Goal: Transaction & Acquisition: Purchase product/service

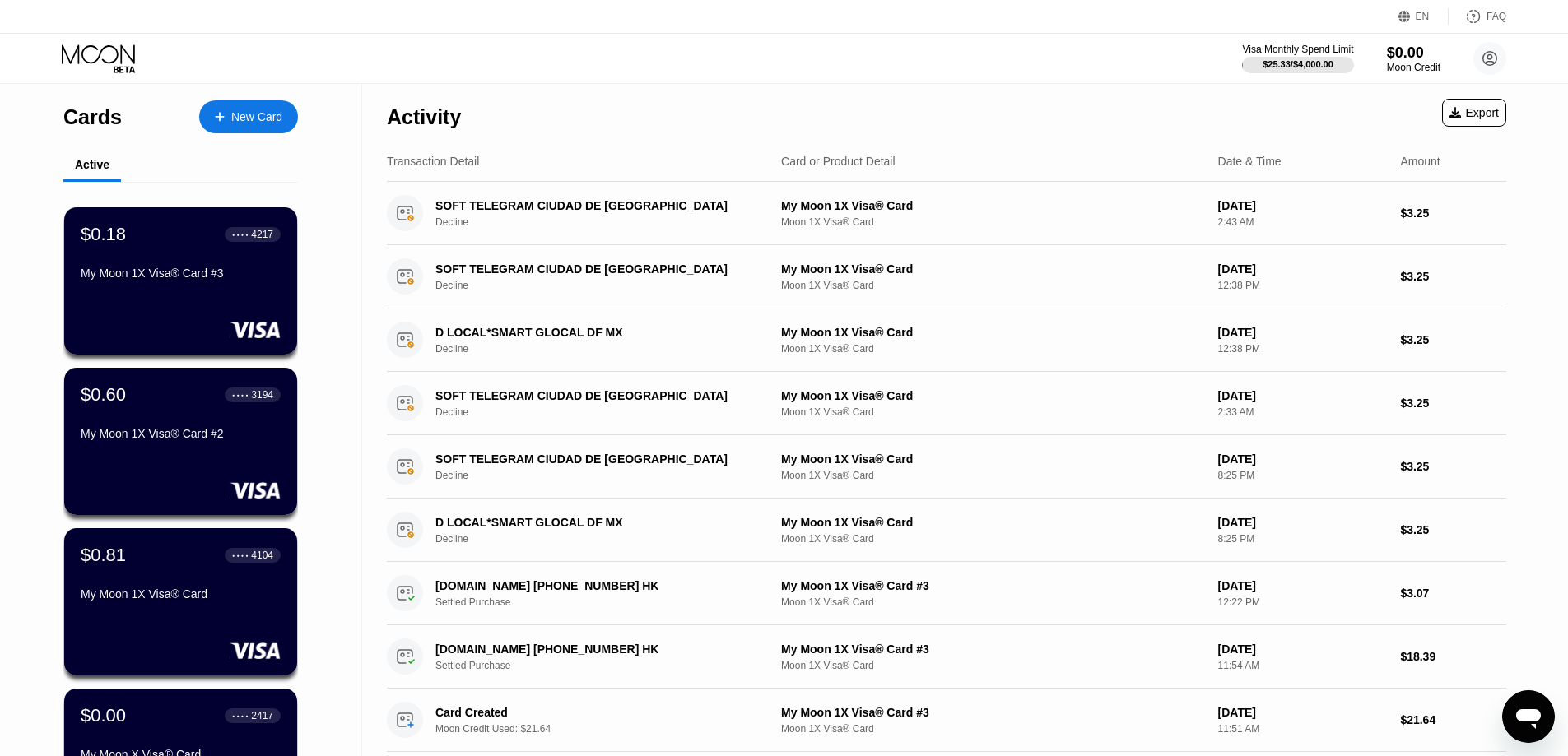
click at [272, 118] on div "New Card" at bounding box center [256, 117] width 51 height 14
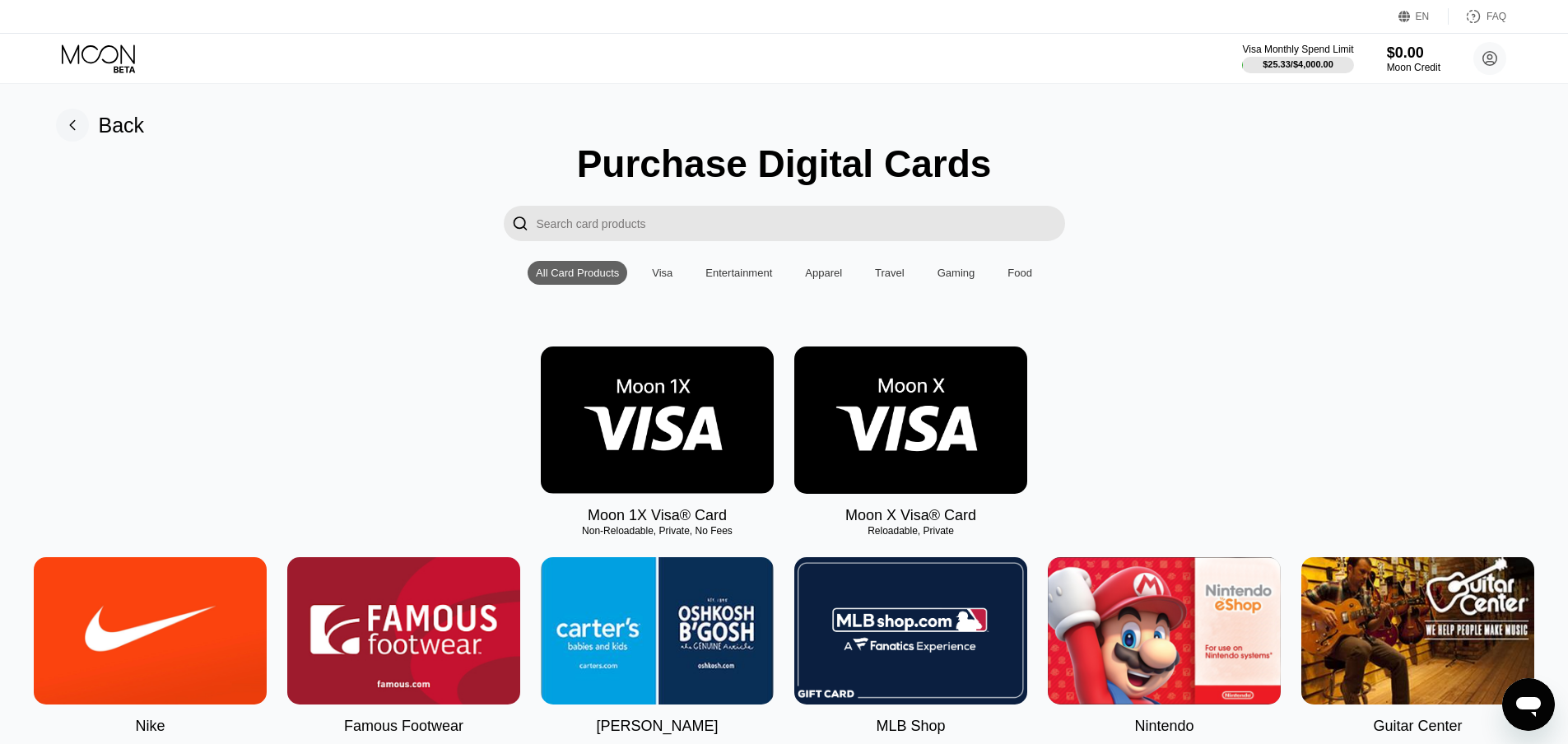
click at [887, 422] on img at bounding box center [910, 420] width 233 height 147
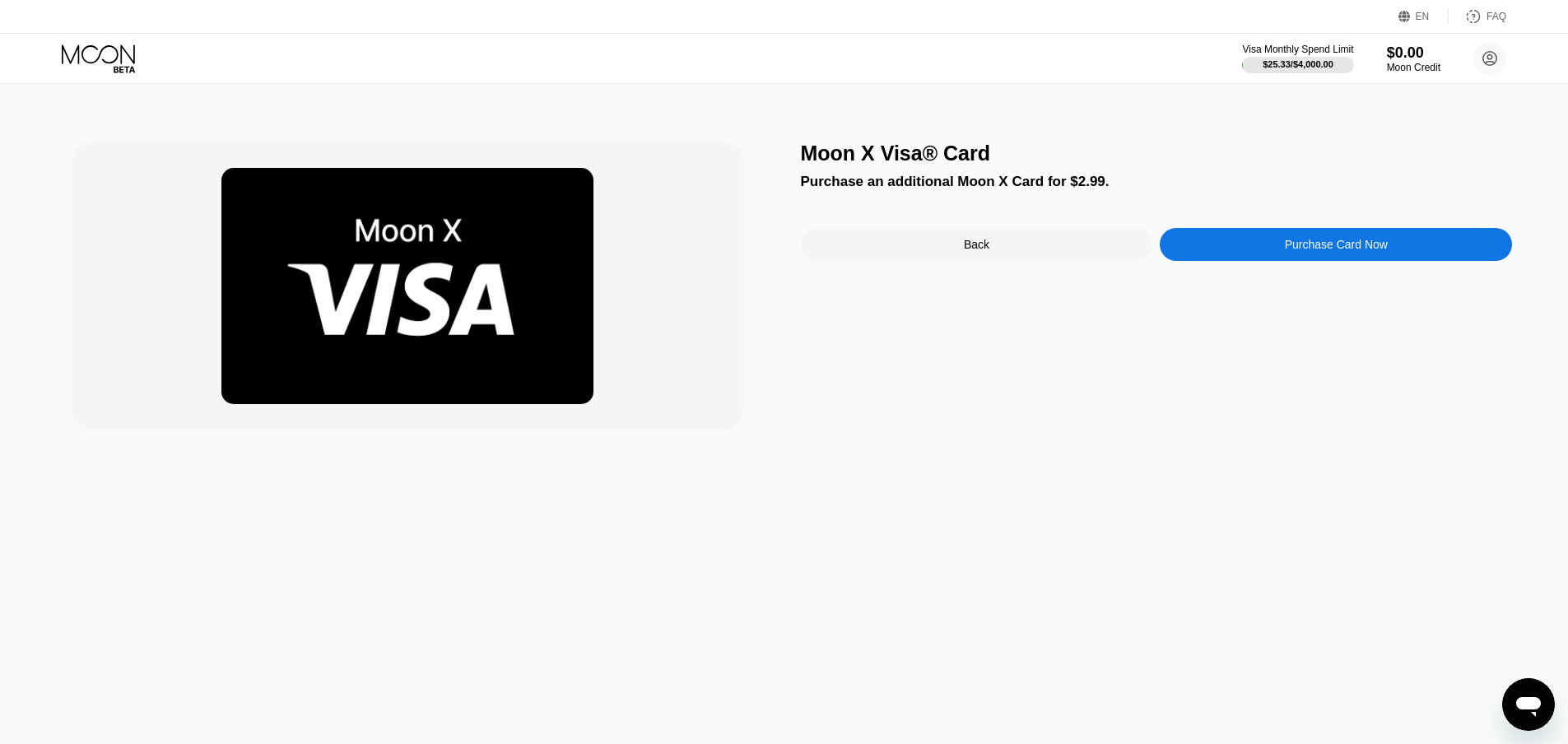
click at [1014, 245] on div "Back" at bounding box center [977, 244] width 353 height 33
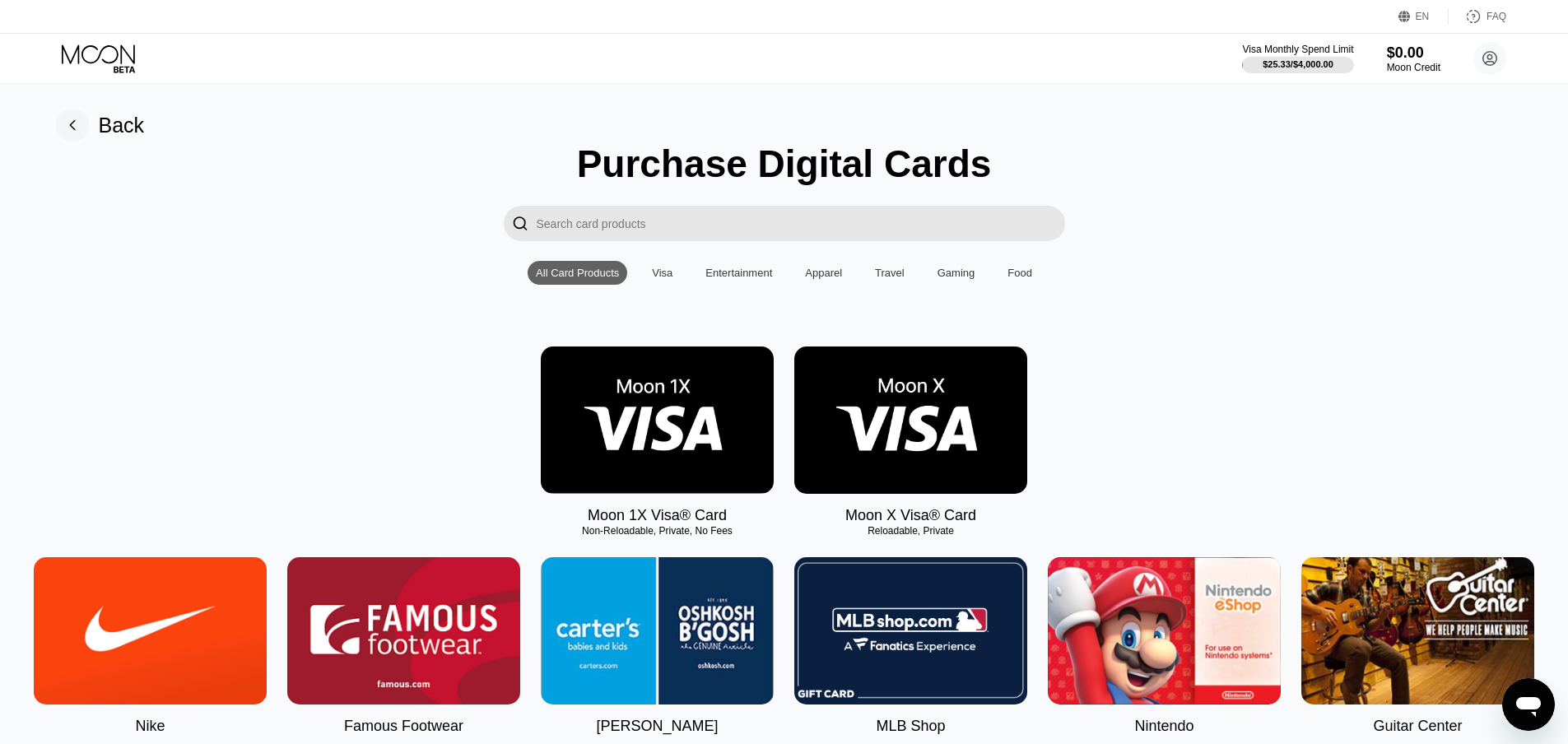
click at [690, 424] on img at bounding box center [656, 420] width 233 height 147
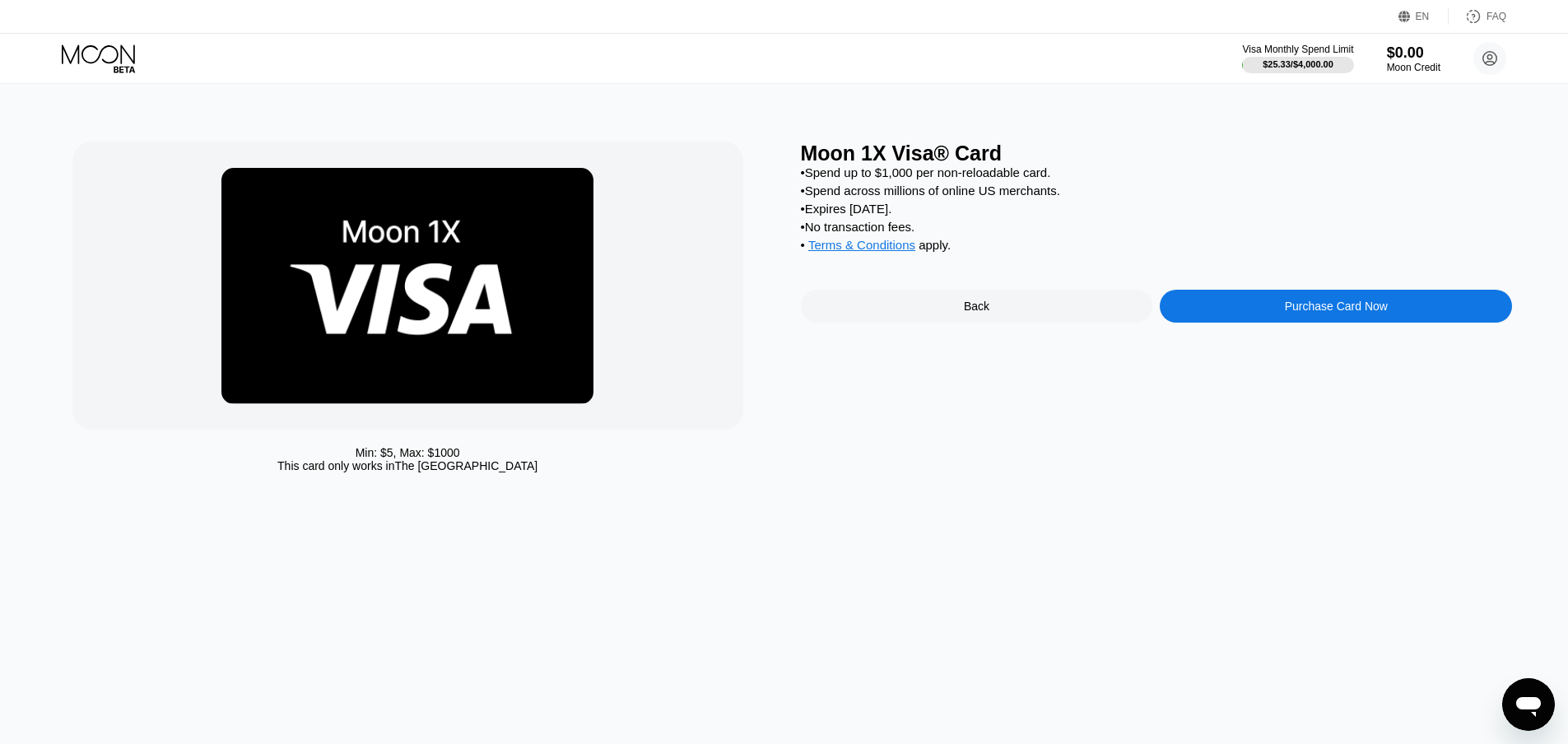
click at [1380, 322] on div "Purchase Card Now" at bounding box center [1336, 306] width 353 height 33
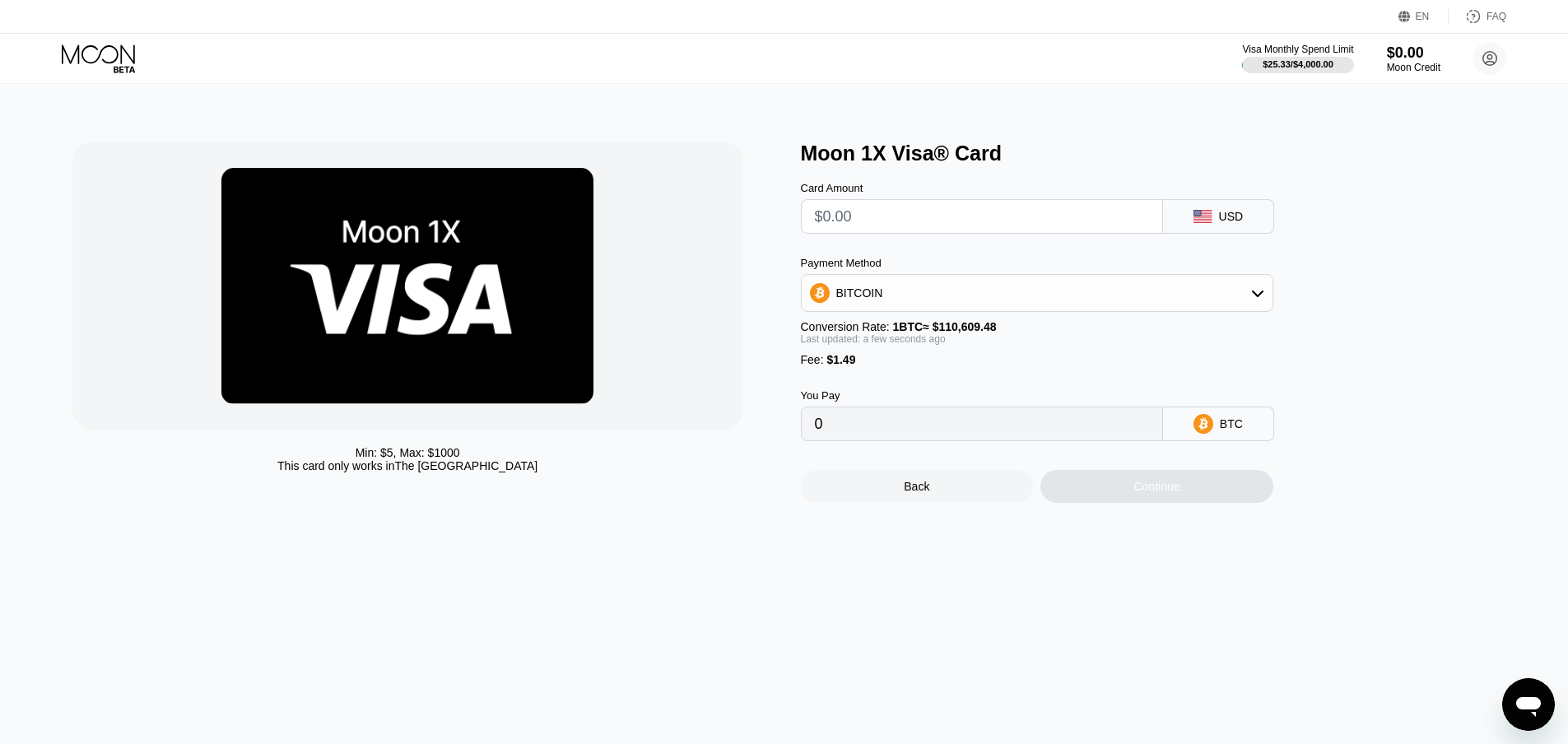
click at [1037, 229] on input "text" at bounding box center [982, 216] width 334 height 33
type input "$12"
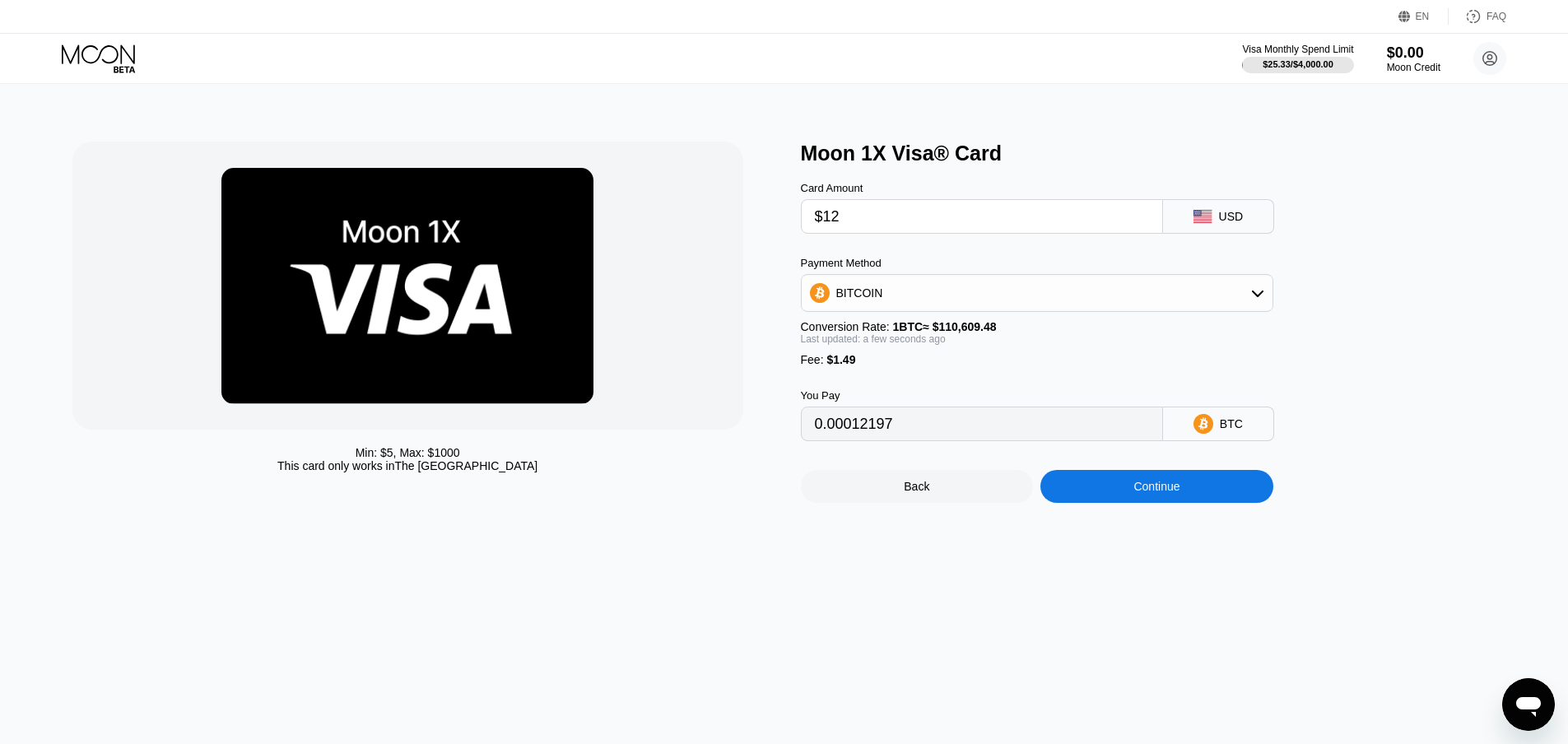
type input "0.00012197"
type input "$12"
click at [1200, 503] on div "Continue" at bounding box center [1156, 486] width 233 height 33
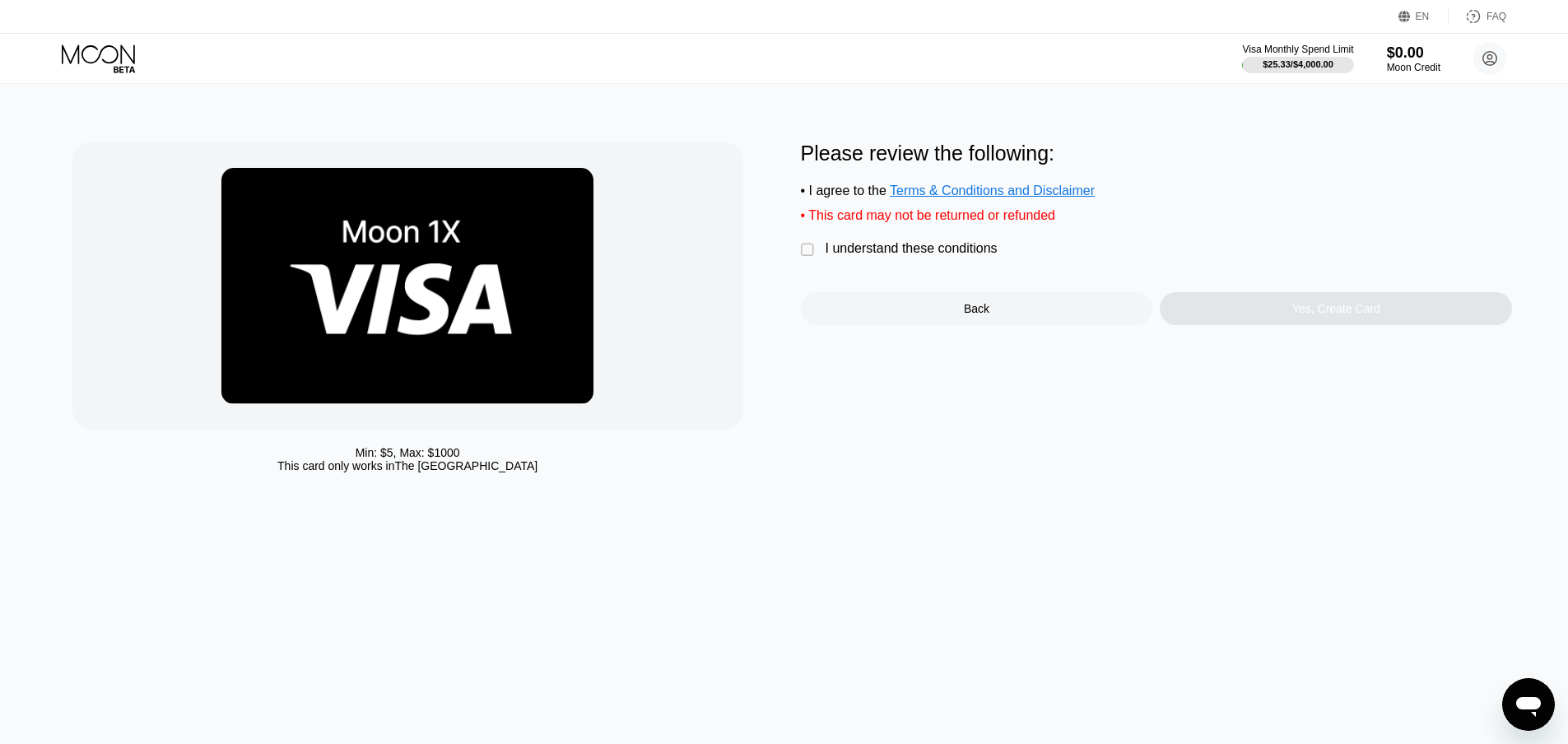
click at [919, 256] on div "I understand these conditions" at bounding box center [911, 249] width 172 height 15
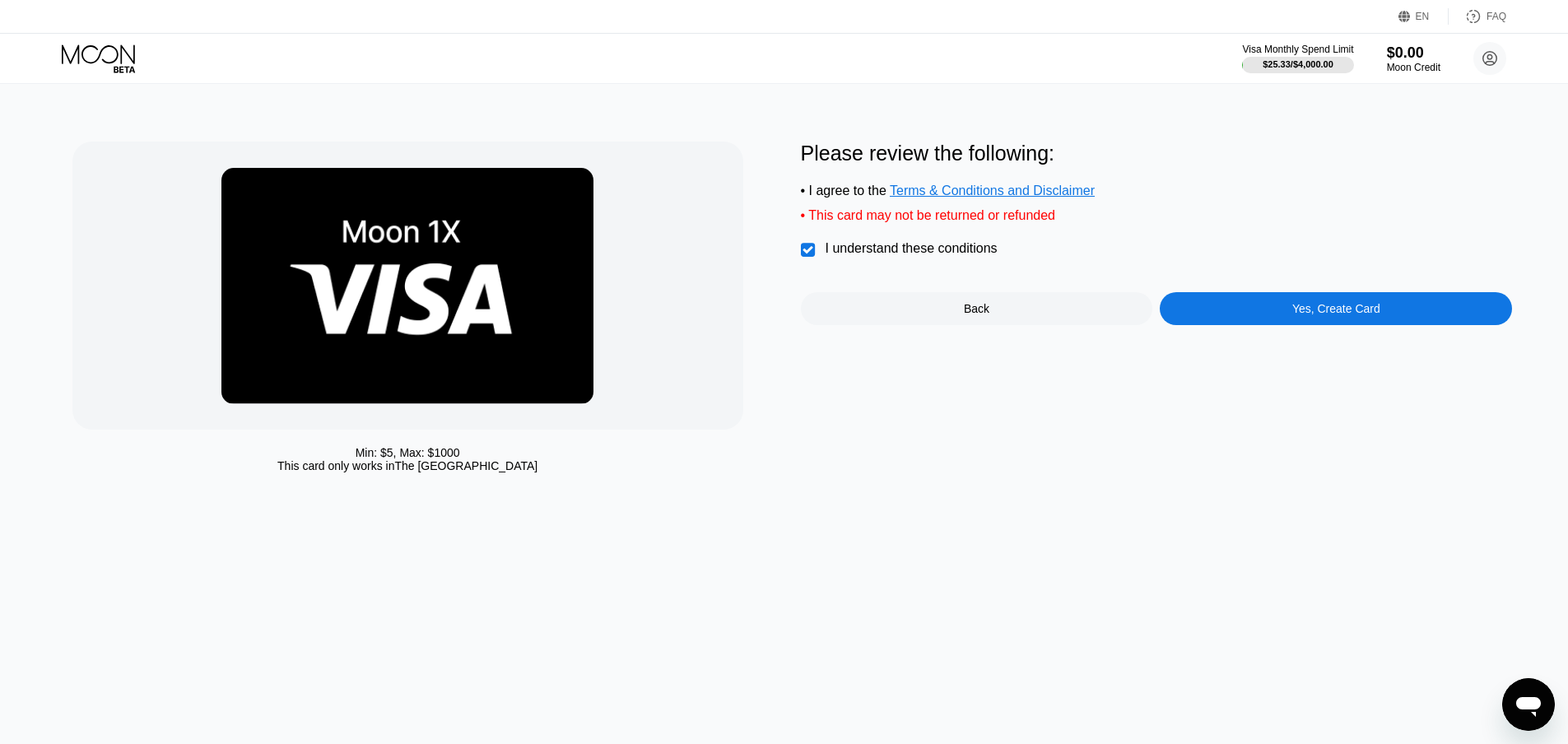
click at [1328, 315] on div "Yes, Create Card" at bounding box center [1335, 308] width 88 height 13
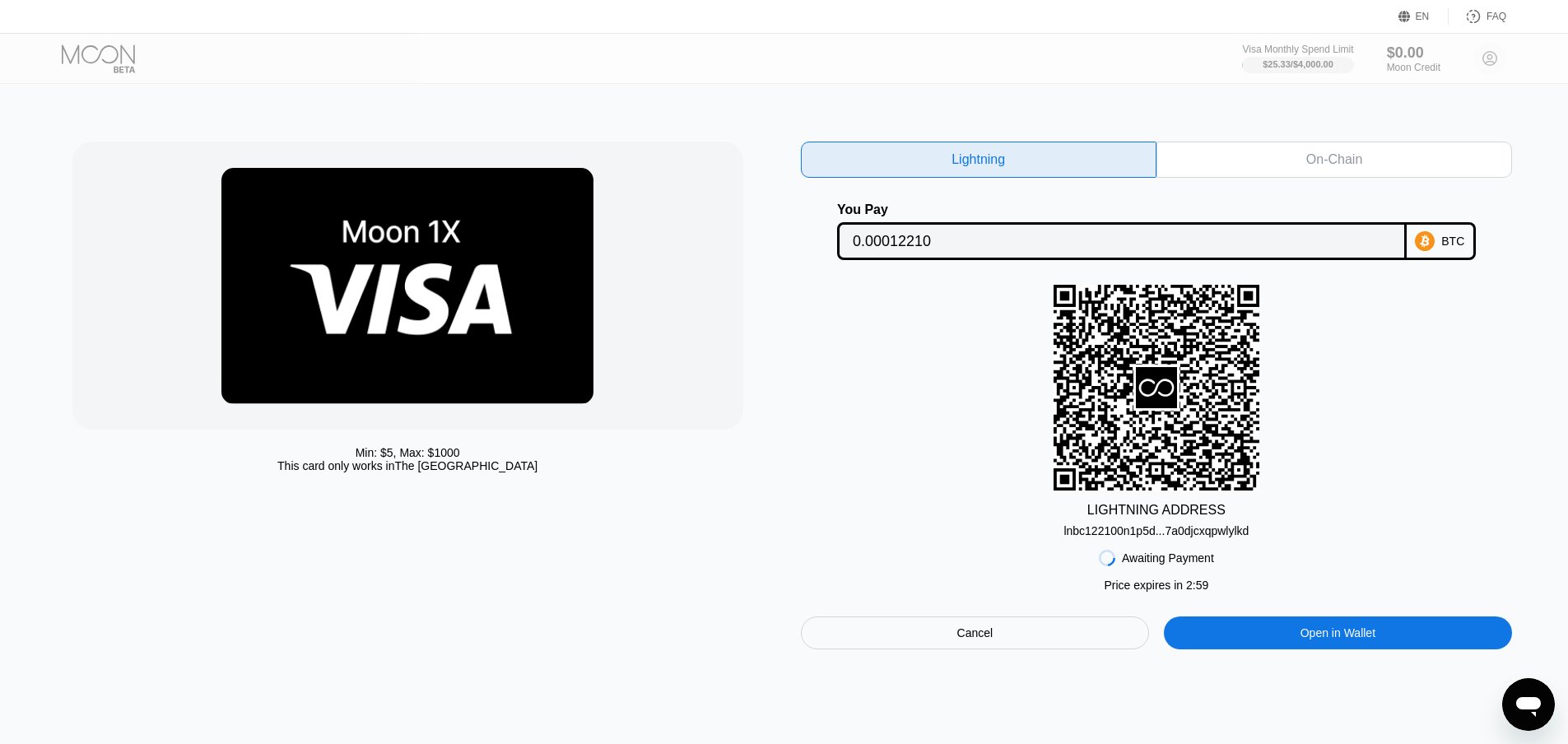
click at [1316, 163] on div "On-Chain" at bounding box center [1333, 159] width 56 height 16
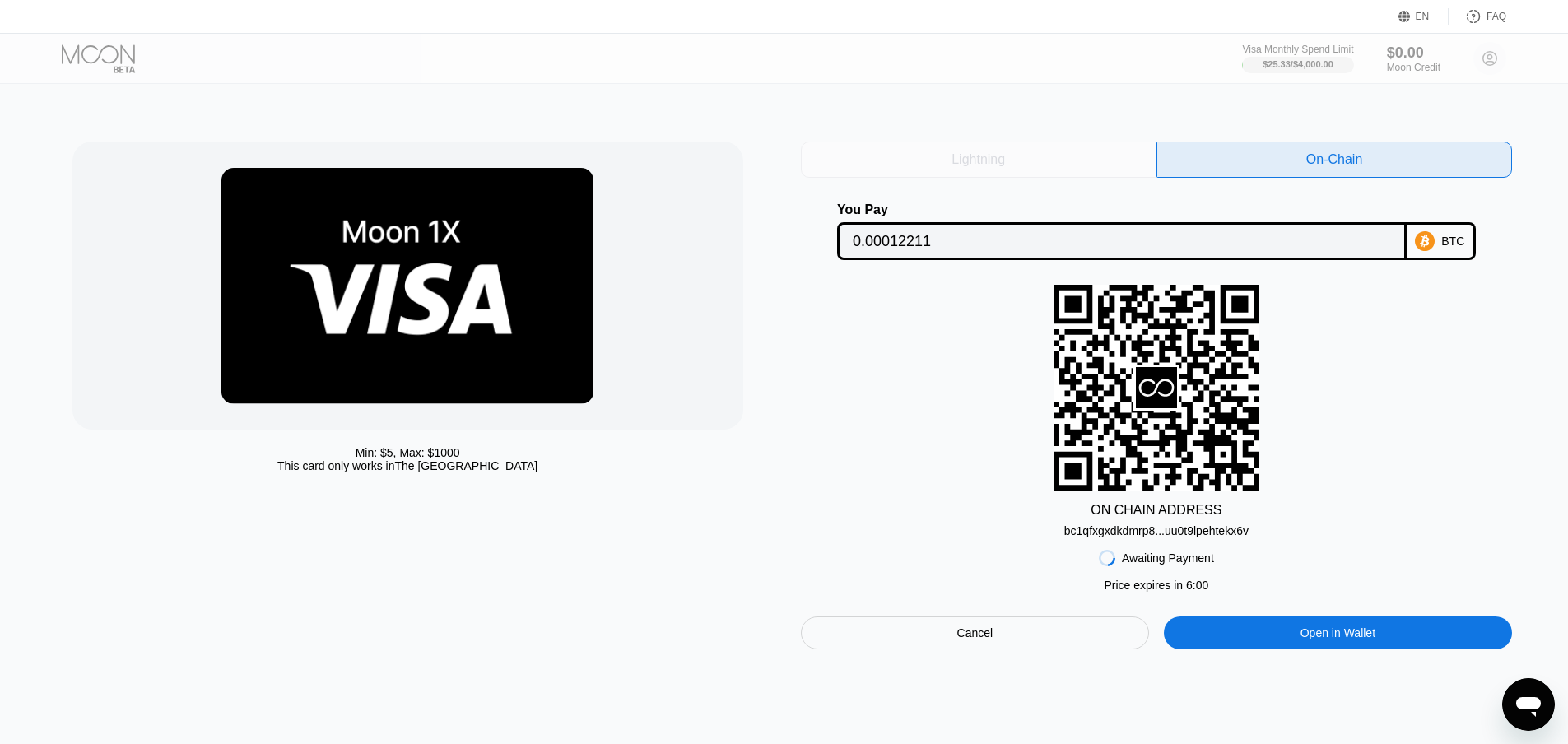
click at [1082, 168] on div "Lightning" at bounding box center [978, 159] width 355 height 36
type input "0.00012210"
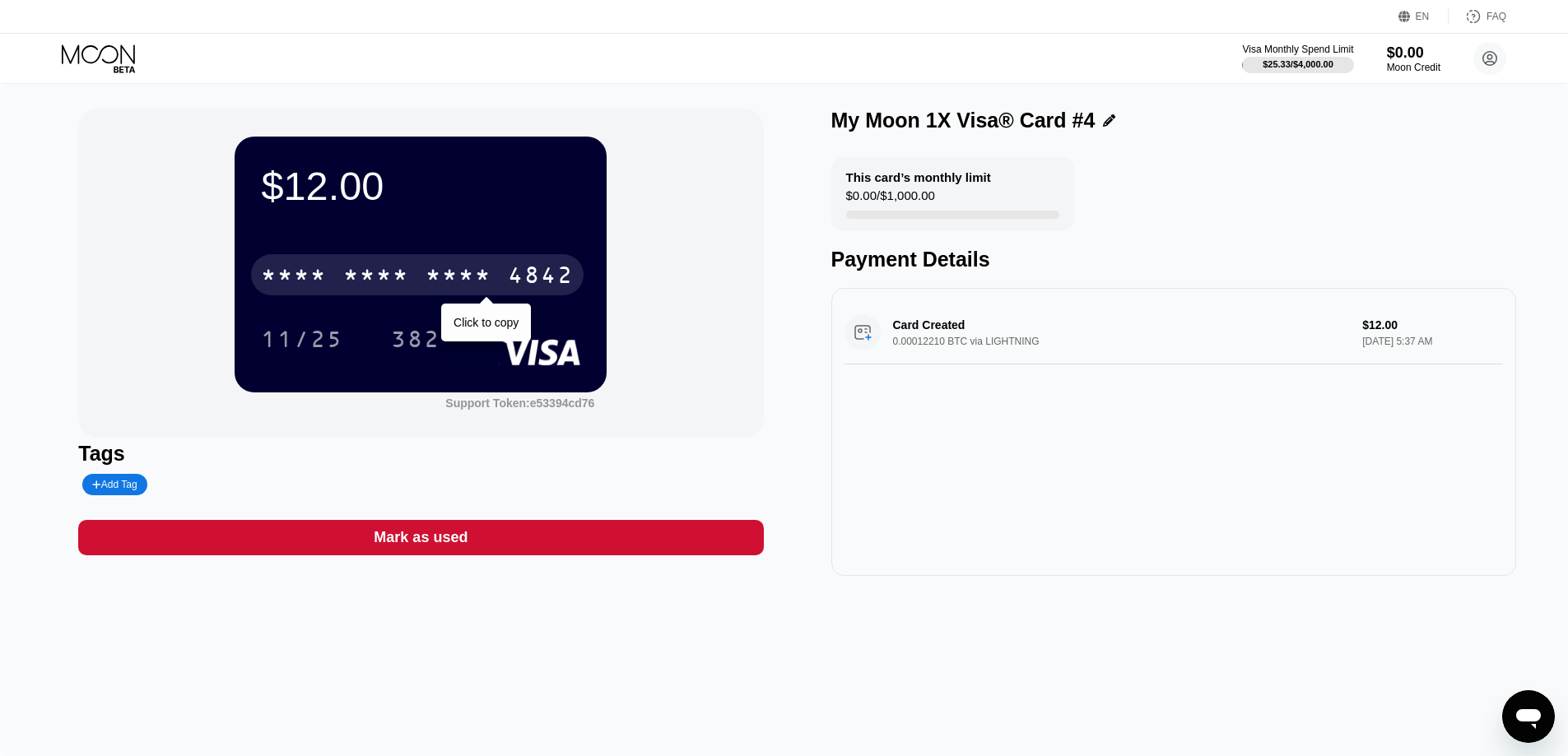
click at [514, 290] on div "4842" at bounding box center [540, 277] width 66 height 26
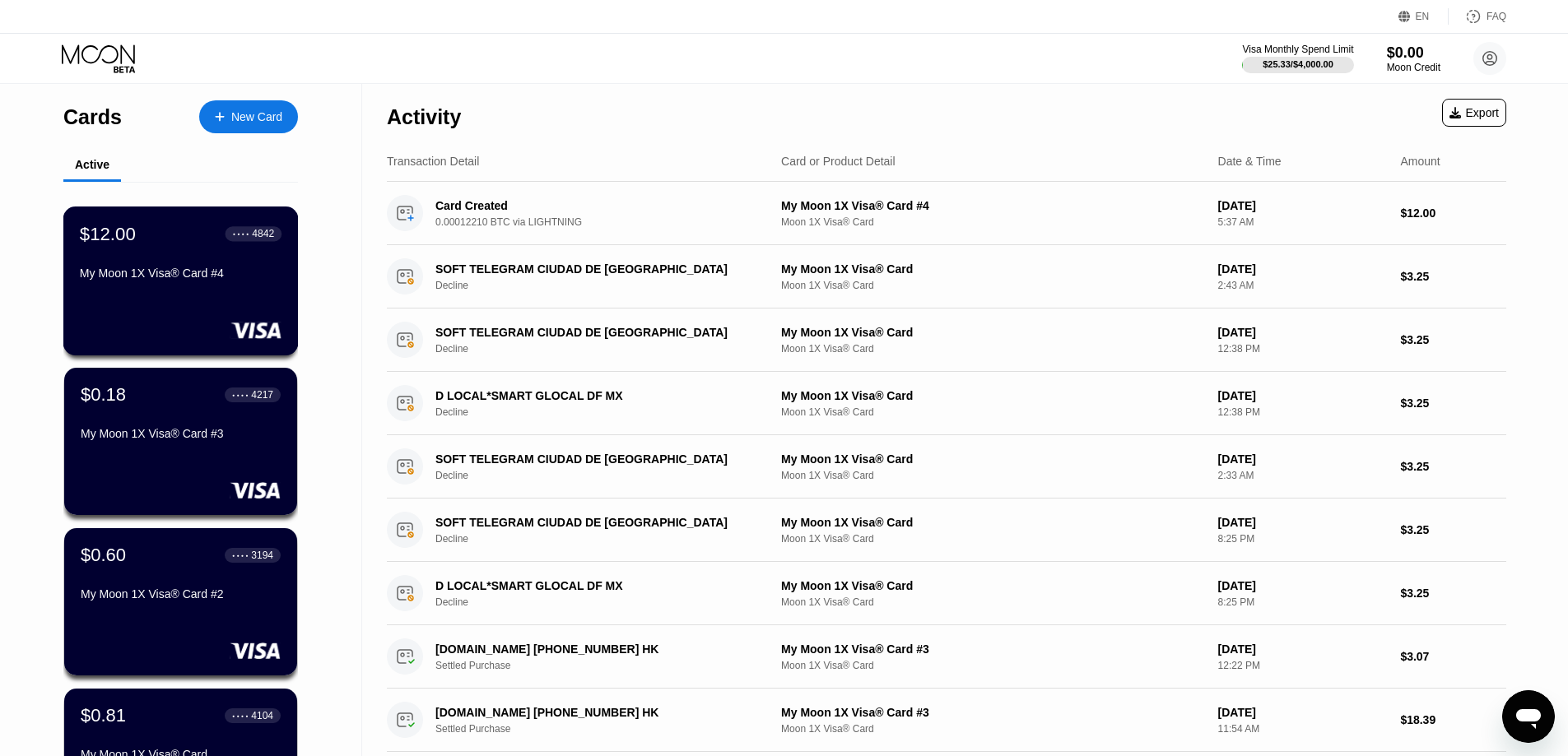
click at [216, 264] on div "$12.00 ● ● ● ● 4842 My Moon 1X Visa® Card #4" at bounding box center [181, 255] width 202 height 63
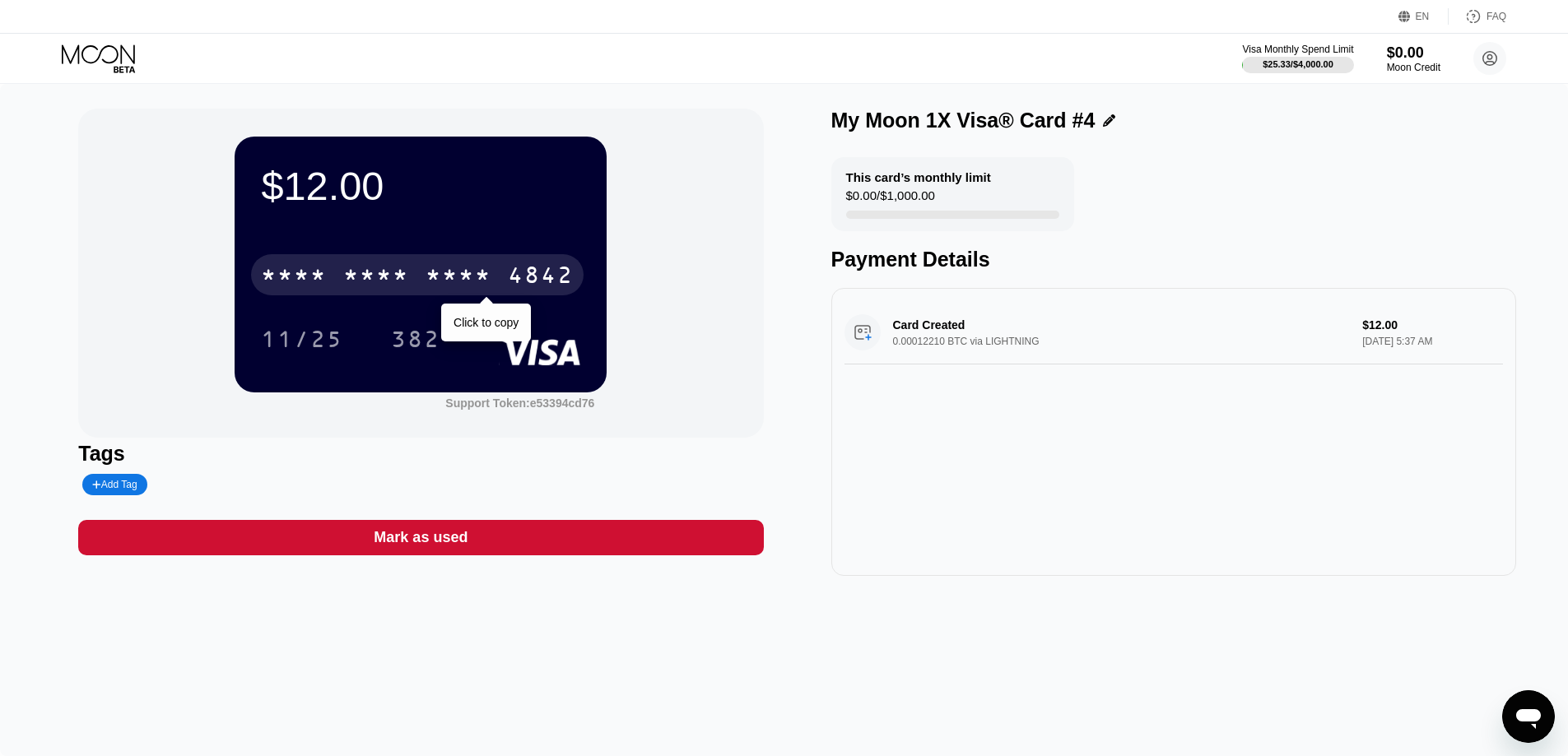
click at [462, 266] on div "* * * * * * * * * * * * 4842" at bounding box center [417, 275] width 333 height 41
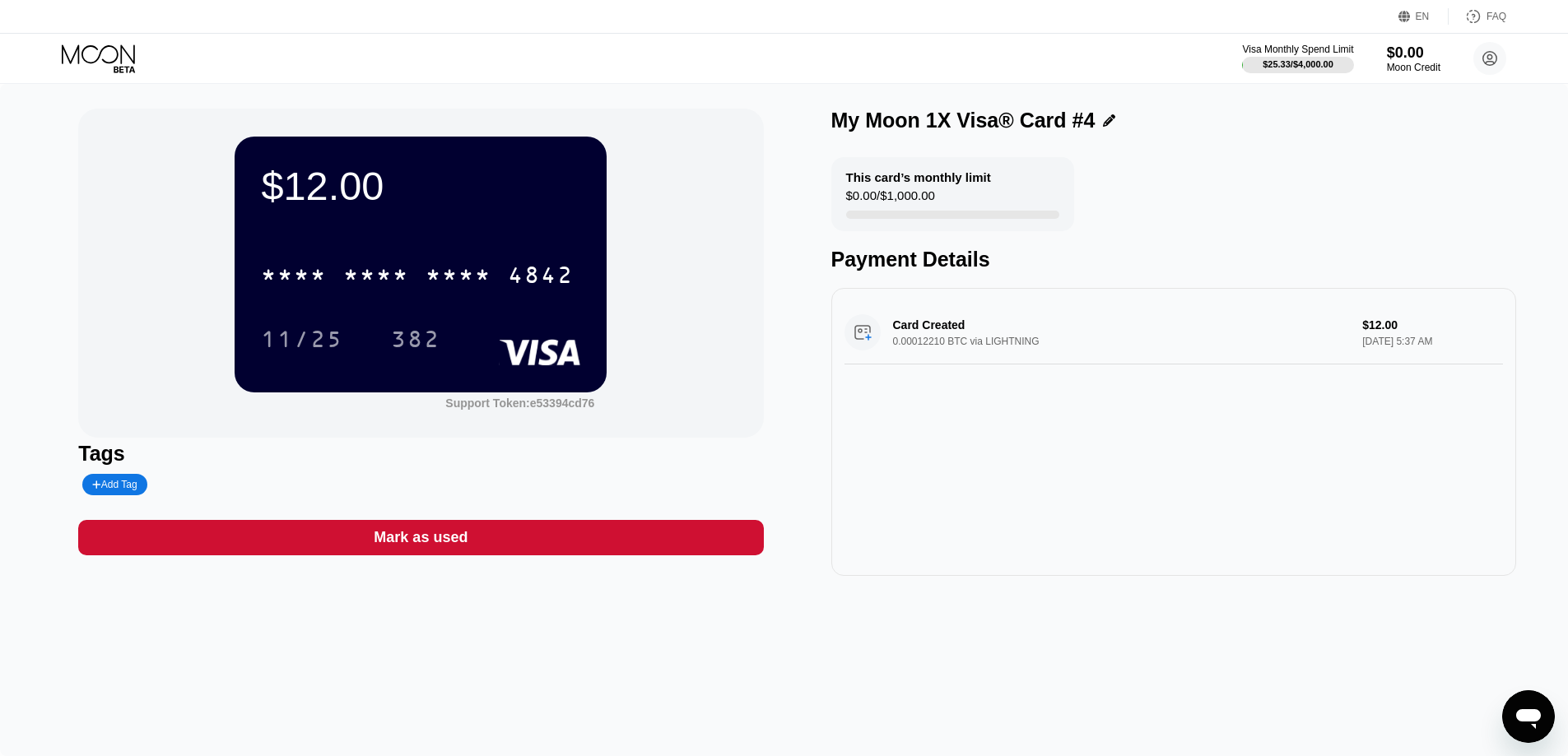
click at [107, 45] on icon at bounding box center [99, 58] width 76 height 29
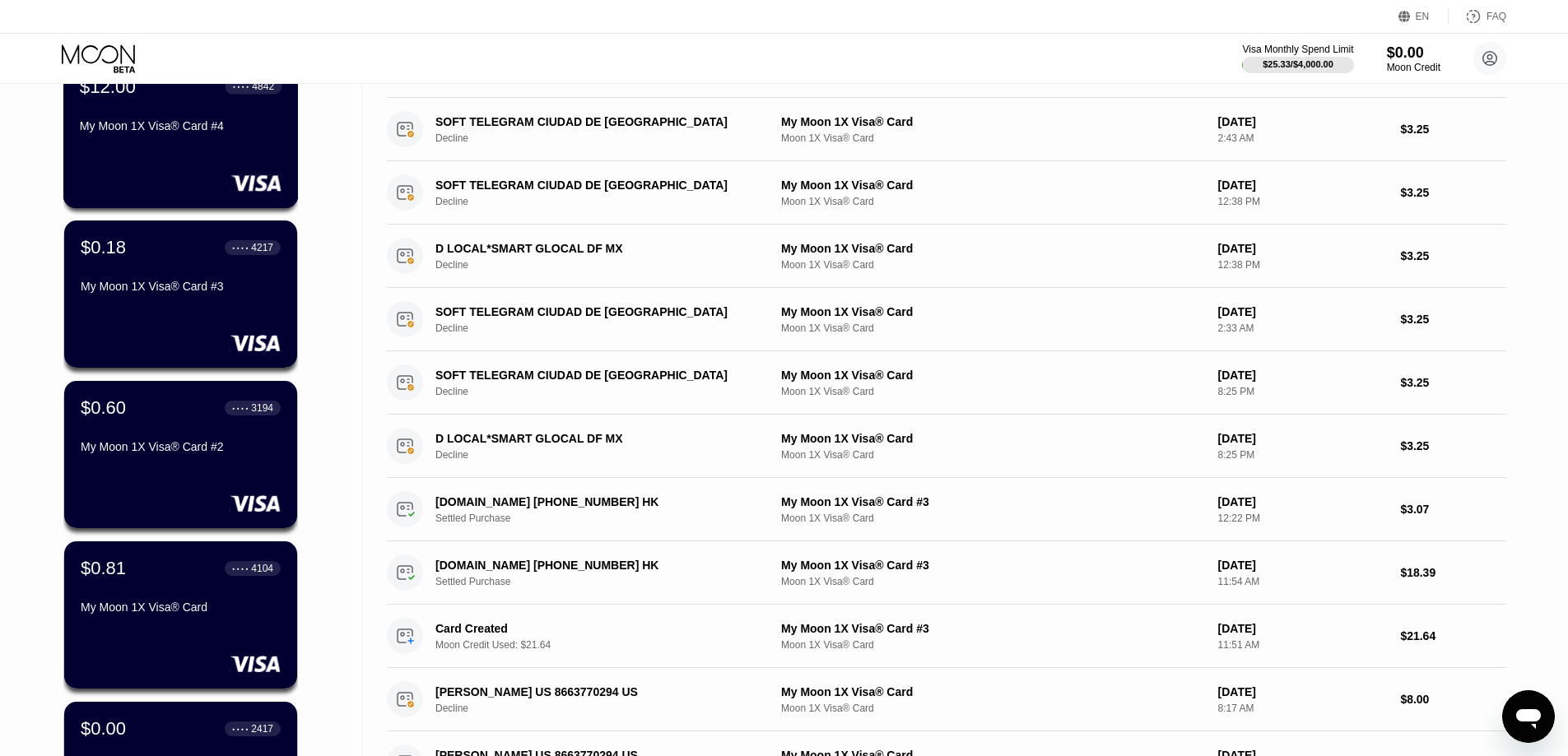
scroll to position [329, 0]
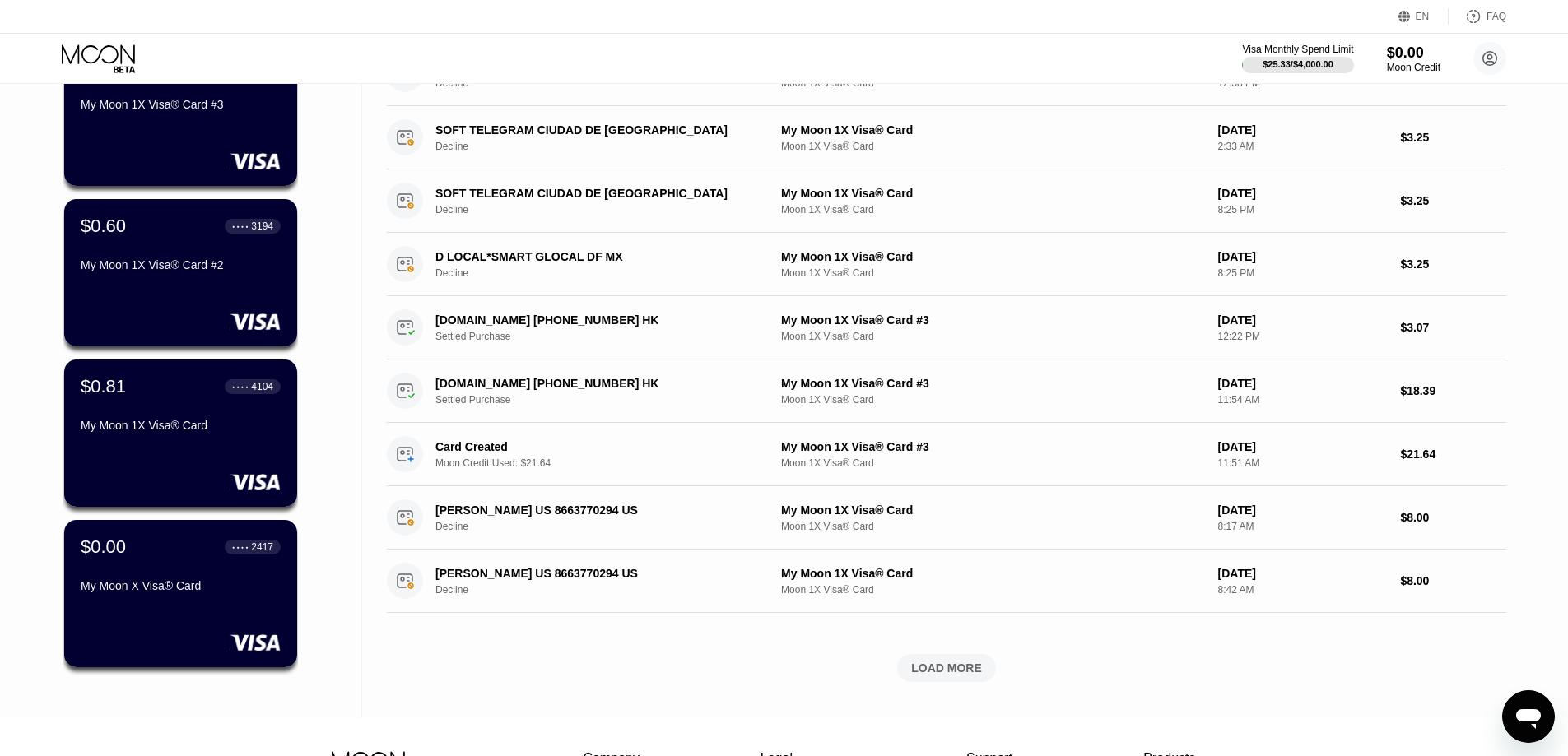
click at [210, 571] on div "$0.00 ● ● ● ● 2417 My Moon X Visa® Card" at bounding box center [181, 567] width 200 height 62
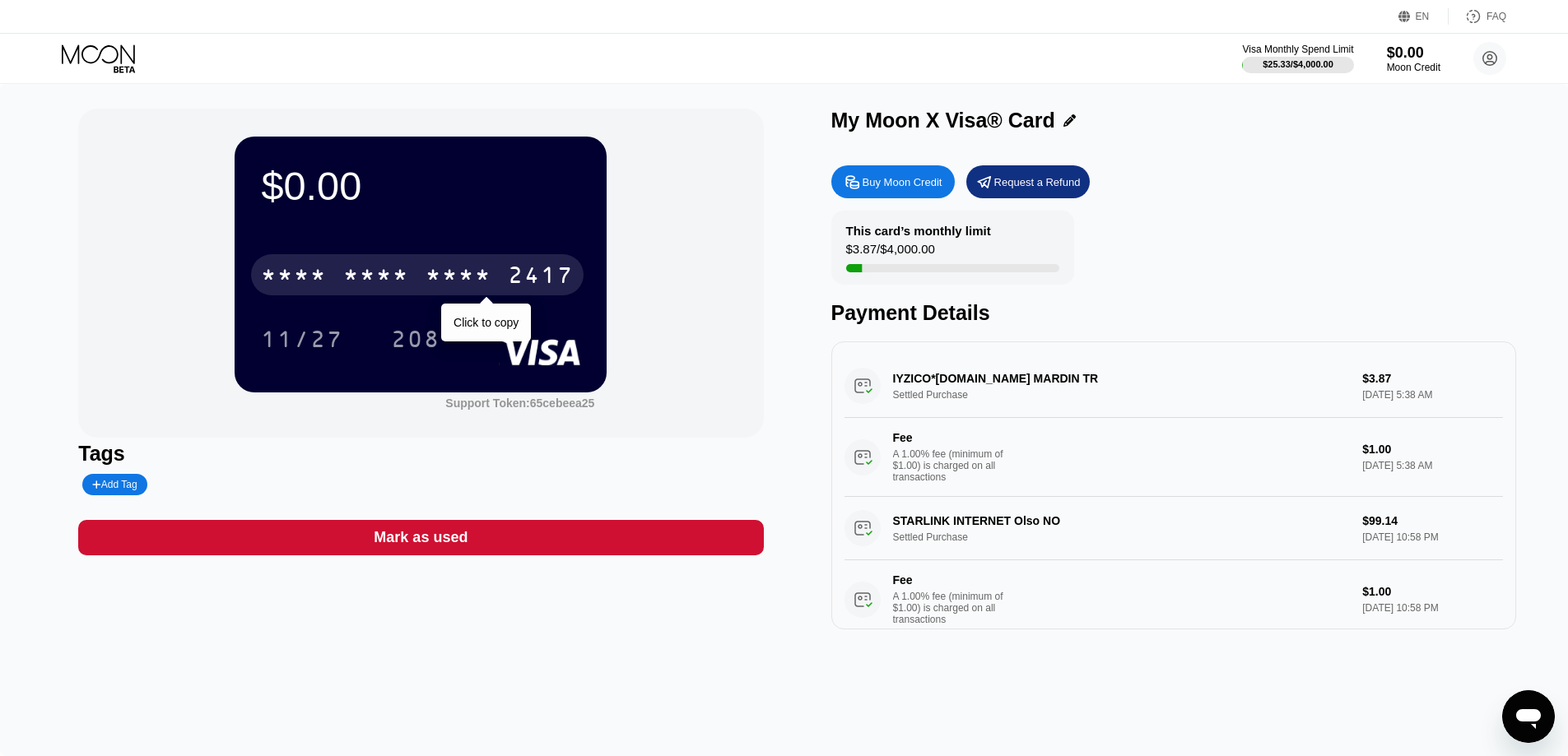
click at [453, 288] on div "* * * *" at bounding box center [458, 277] width 66 height 26
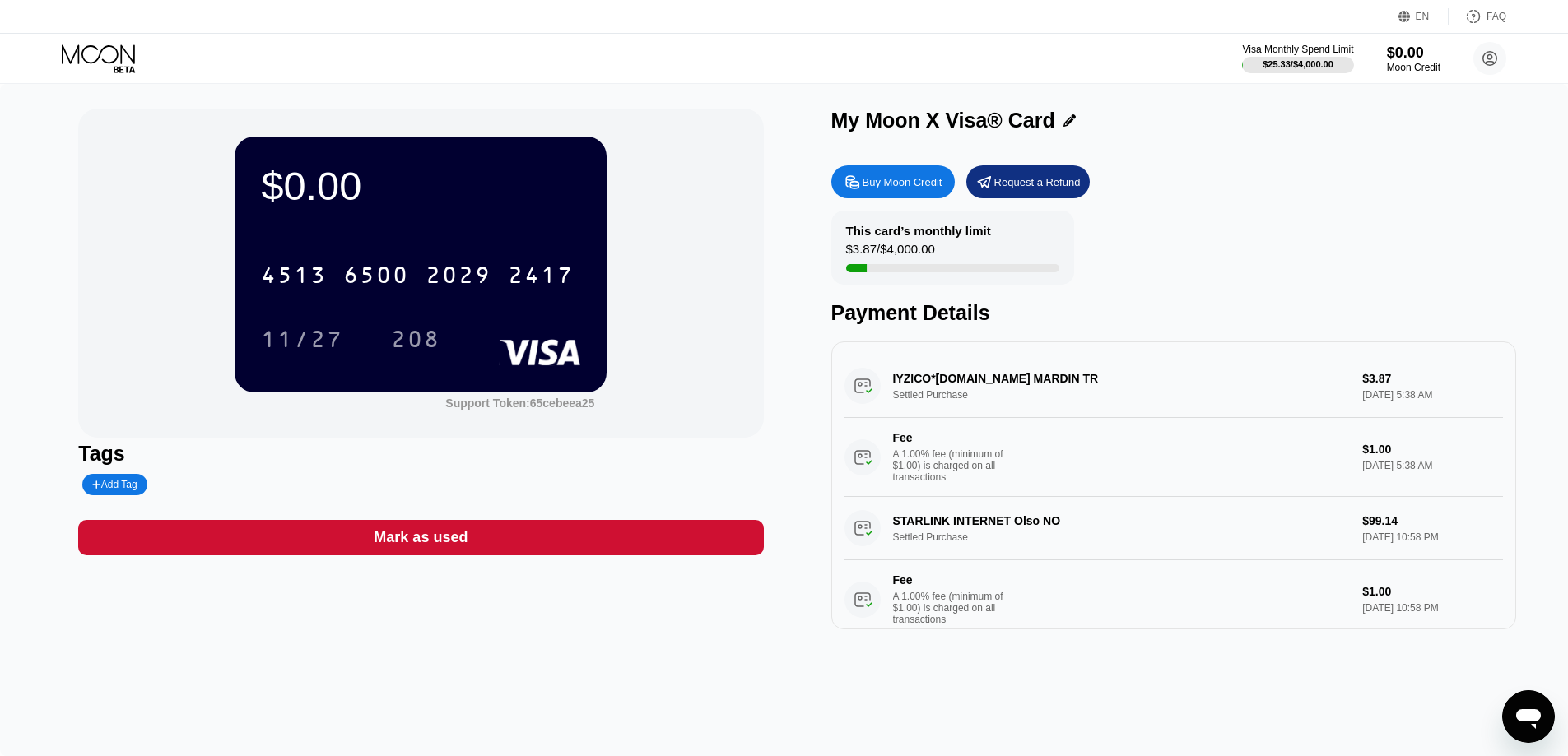
click at [101, 33] on div "EN Language Select an item Save FAQ" at bounding box center [784, 17] width 1568 height 34
click at [99, 55] on icon at bounding box center [99, 58] width 76 height 29
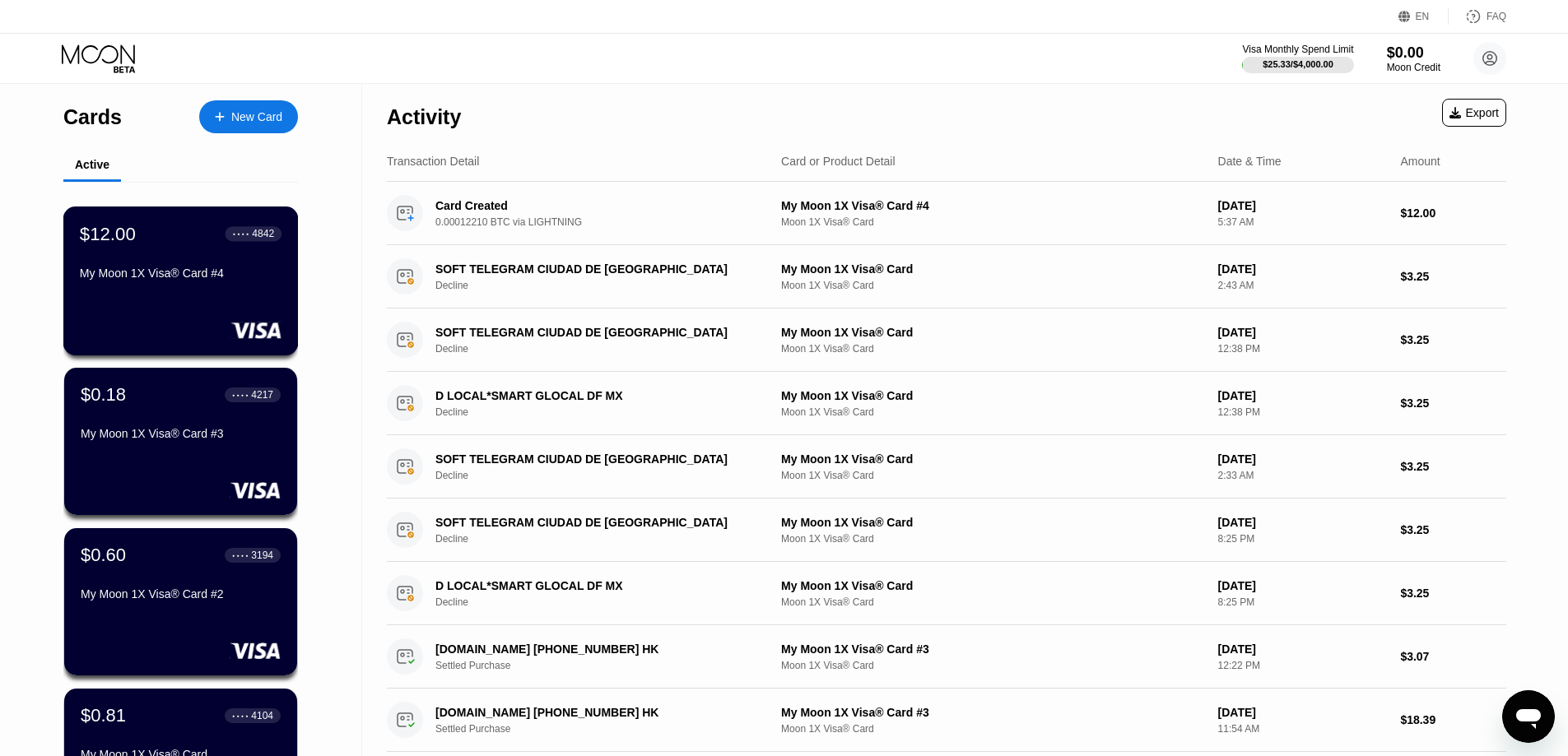
click at [158, 277] on div "My Moon 1X Visa® Card #4" at bounding box center [181, 273] width 202 height 13
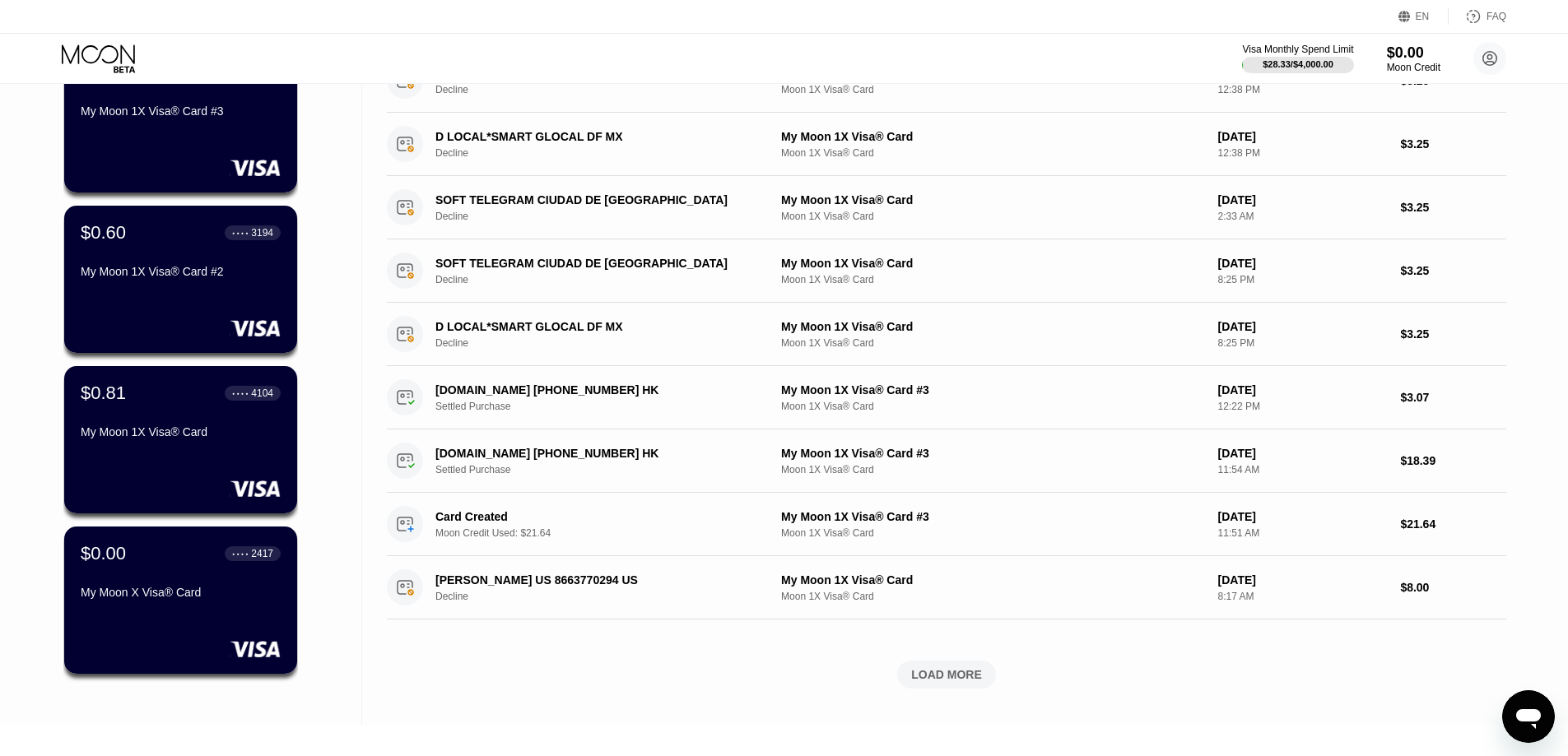
scroll to position [411, 0]
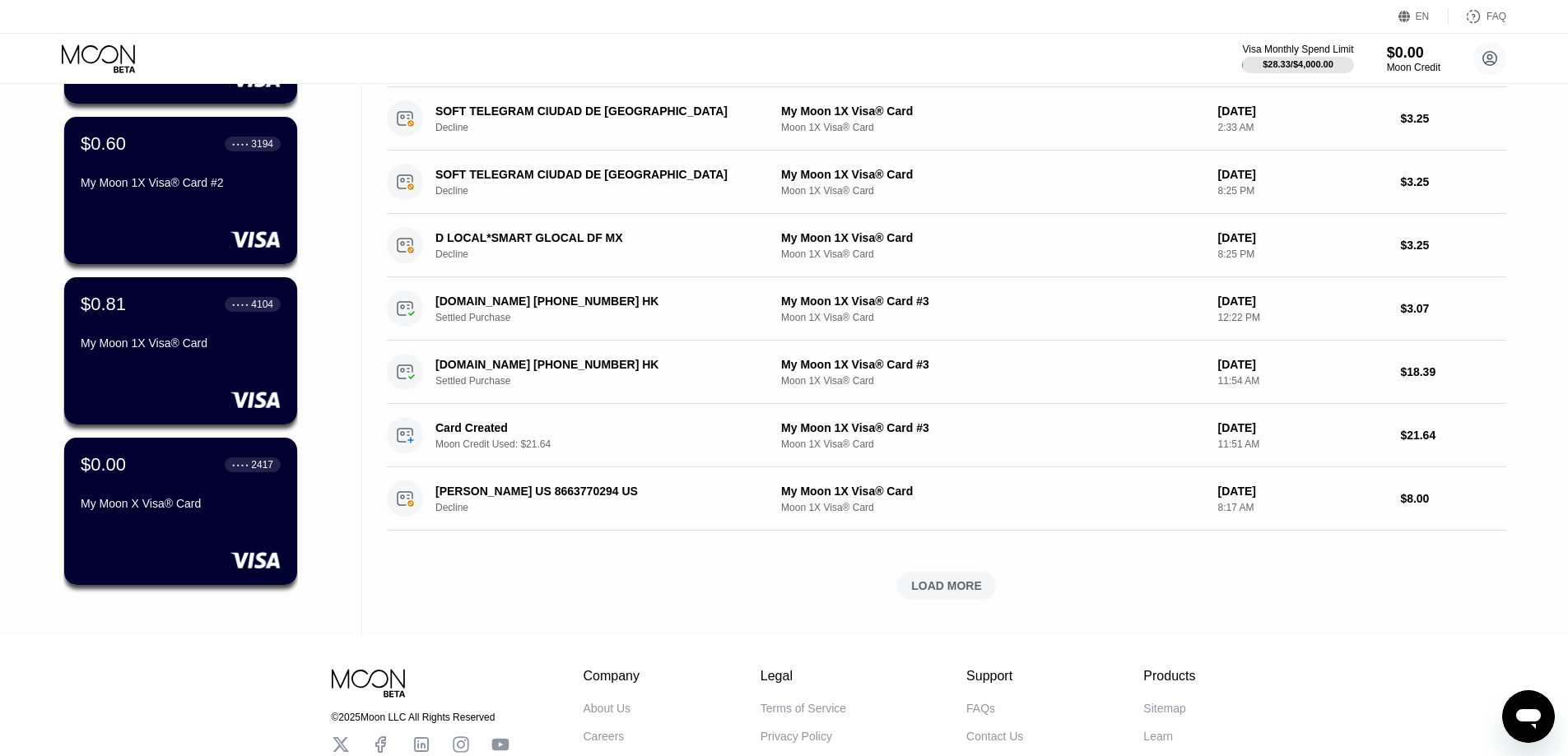
click at [7, 380] on div "Cards New Card Active $9.00 ● ● ● ● 4842 My Moon 1X Visa® Card #4 $0.18 ● ● ● ●…" at bounding box center [181, 155] width 362 height 963
